Goal: Feedback & Contribution: Submit feedback/report problem

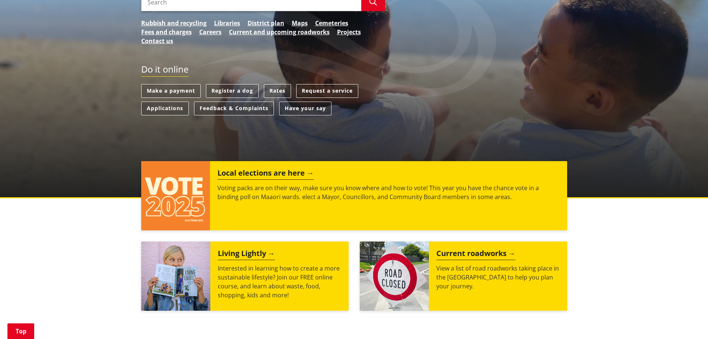
scroll to position [149, 0]
click at [256, 107] on link "Feedback & Complaints" at bounding box center [234, 109] width 80 height 14
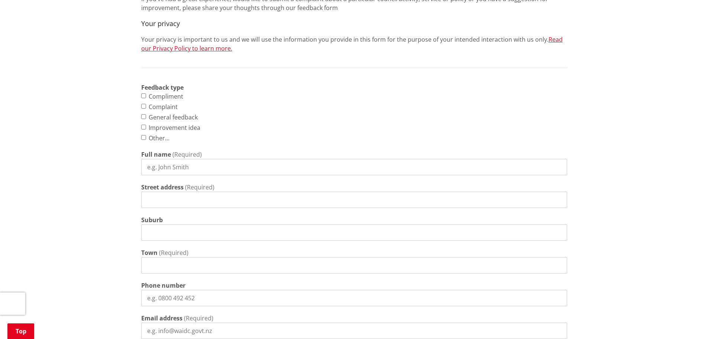
scroll to position [260, 0]
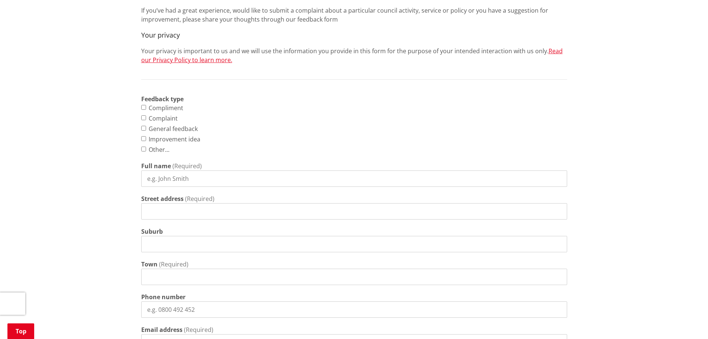
click at [145, 119] on input "Complaint" at bounding box center [143, 117] width 5 height 5
checkbox input "true"
click at [182, 180] on input "Full name" at bounding box center [354, 178] width 426 height 16
type input "Keri Roberts"
type input "247 Waiuku-Otaua Road, Waiuku"
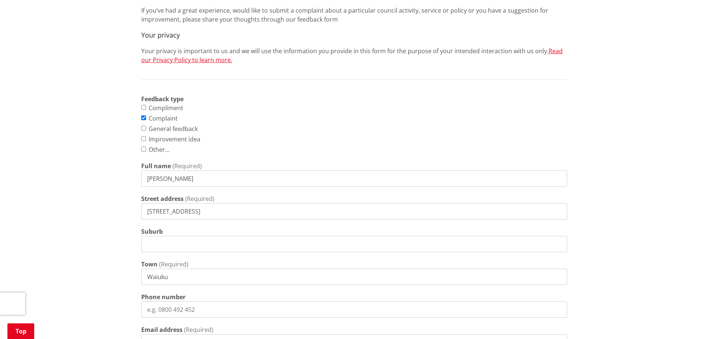
type input "Waiuku"
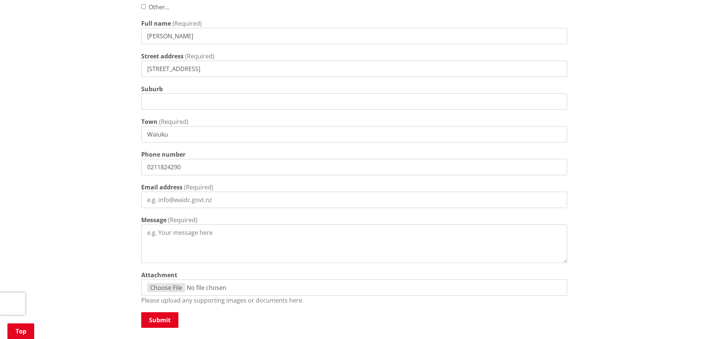
scroll to position [409, 0]
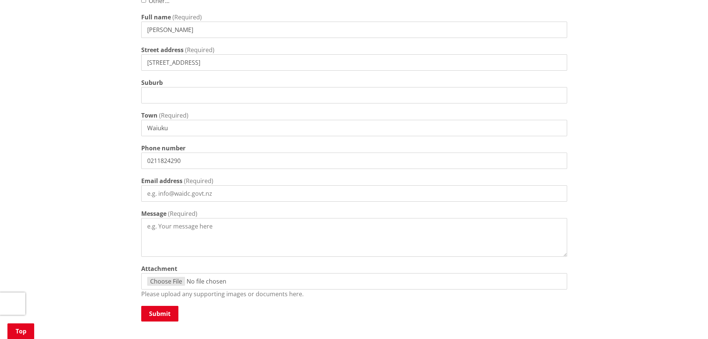
type input "0211824290"
click at [167, 186] on input "Email address" at bounding box center [354, 193] width 426 height 16
type input "keri.savage21@gmail.com"
click at [218, 239] on textarea "Message" at bounding box center [354, 237] width 426 height 39
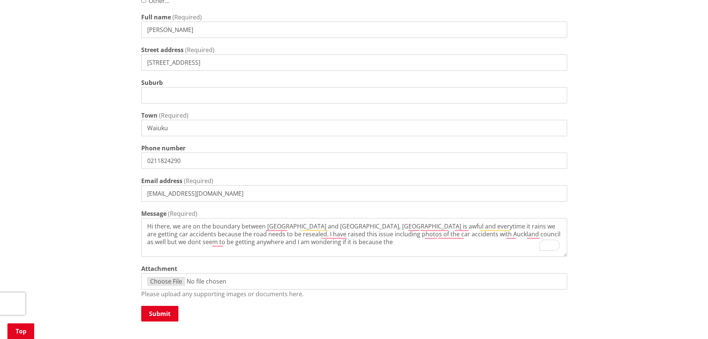
click at [351, 242] on textarea "Hi there, we are on the boundary between waikato and auckland, Waiuku-Otaua Roa…" at bounding box center [354, 237] width 426 height 39
click at [536, 233] on textarea "Hi there, we are on the boundary between waikato and auckland, Waiuku-Otaua Roa…" at bounding box center [354, 237] width 426 height 39
type textarea "Hi there, we are on the boundary between waikato and auckland, Waiuku-Otaua Roa…"
click at [381, 244] on textarea "Hi there, we are on the boundary between waikato and auckland, Waiuku-Otaua Roa…" at bounding box center [354, 237] width 426 height 39
